Goal: Find specific page/section: Find specific page/section

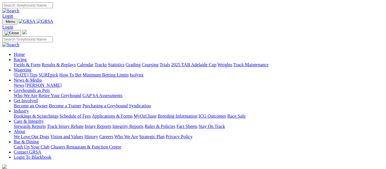
scroll to position [201, 0]
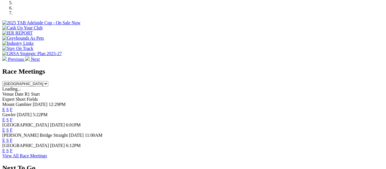
click at [13, 138] on link "F" at bounding box center [11, 140] width 3 height 5
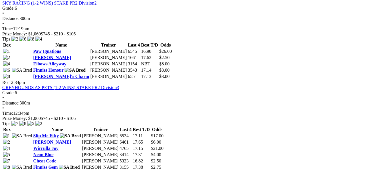
scroll to position [719, 0]
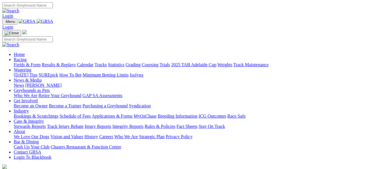
scroll to position [201, 0]
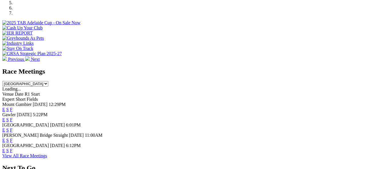
click at [13, 148] on link "F" at bounding box center [11, 150] width 3 height 5
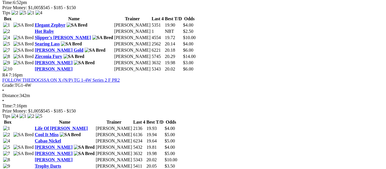
scroll to position [525, 0]
